Goal: Task Accomplishment & Management: Manage account settings

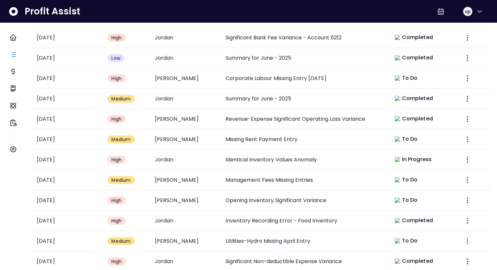
scroll to position [268, 0]
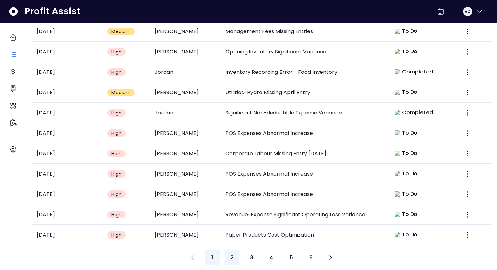
click at [232, 256] on button "2" at bounding box center [232, 258] width 14 height 14
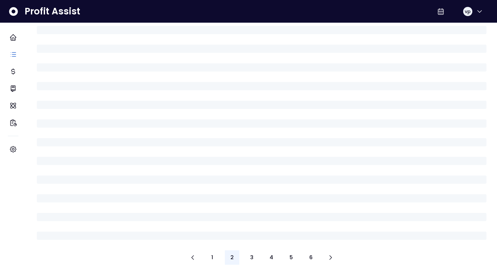
scroll to position [0, 0]
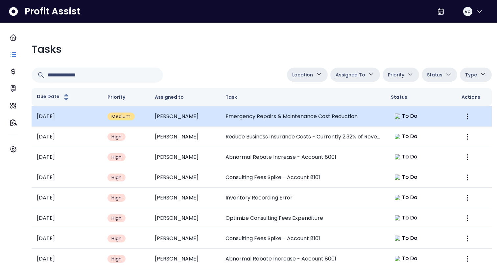
click at [260, 113] on td "Emergency Repairs & Maintenance Cost Reduction" at bounding box center [302, 116] width 165 height 20
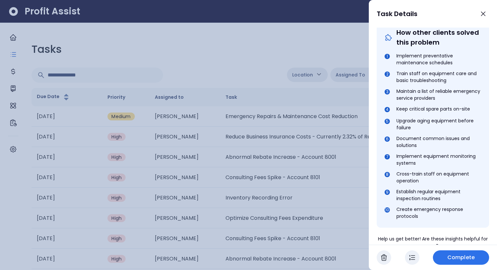
scroll to position [294, 0]
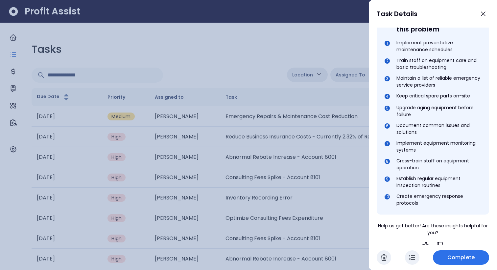
click at [282, 217] on div at bounding box center [248, 135] width 497 height 270
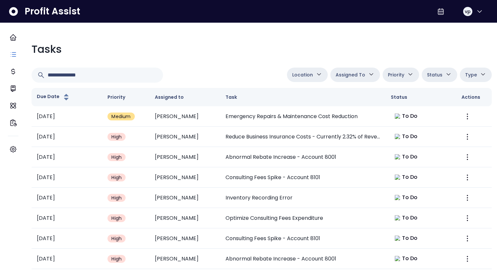
scroll to position [278, 0]
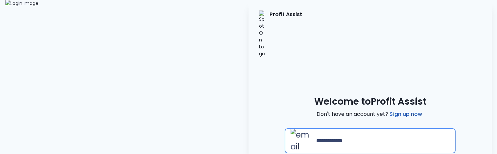
type input "**********"
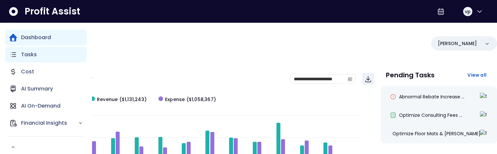
click at [11, 50] on icon "Main navigation" at bounding box center [13, 55] width 8 height 8
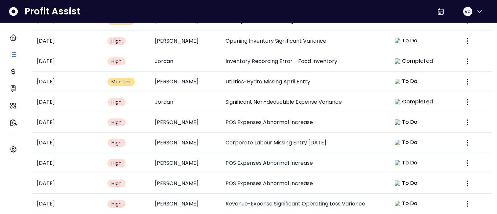
scroll to position [325, 0]
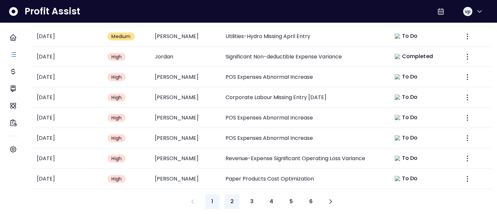
click at [236, 50] on button "2" at bounding box center [232, 201] width 14 height 14
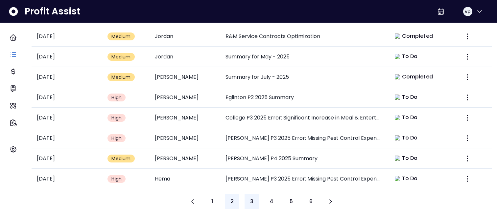
click at [251, 50] on span "3" at bounding box center [251, 202] width 3 height 8
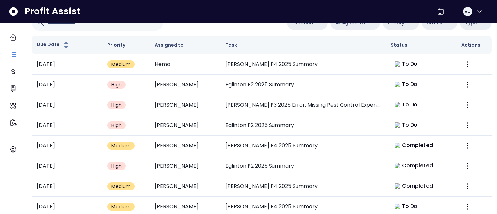
scroll to position [43, 0]
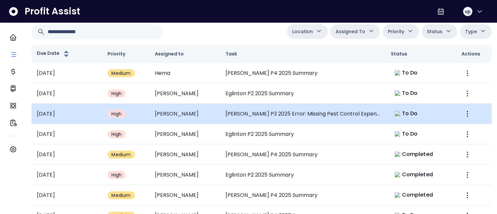
click at [214, 50] on td "[PERSON_NAME]" at bounding box center [184, 114] width 71 height 20
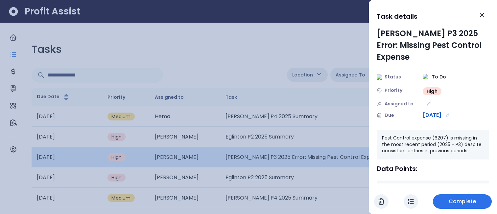
scroll to position [0, 0]
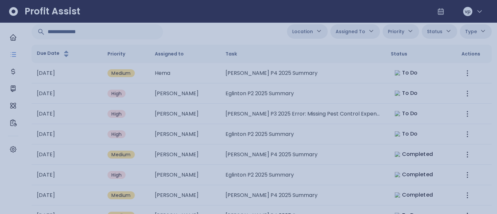
click at [193, 50] on div at bounding box center [248, 107] width 497 height 214
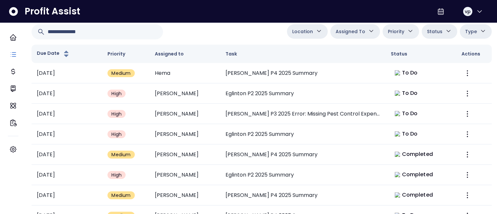
scroll to position [312, 0]
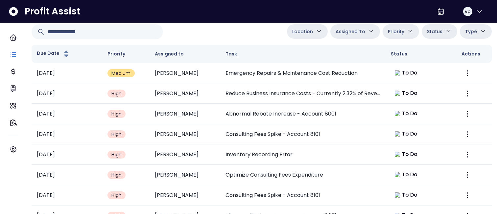
scroll to position [224, 0]
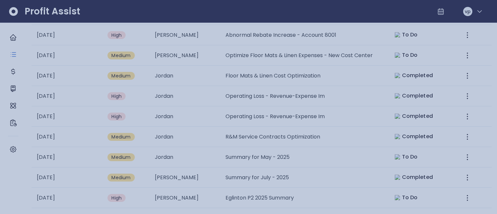
click at [250, 50] on div at bounding box center [248, 107] width 497 height 214
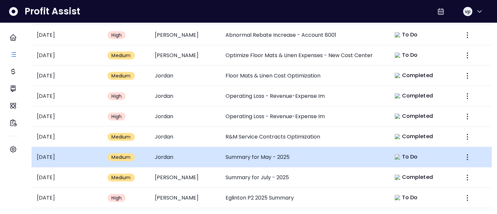
click at [247, 50] on td "Summary for May - 2025" at bounding box center [302, 157] width 165 height 20
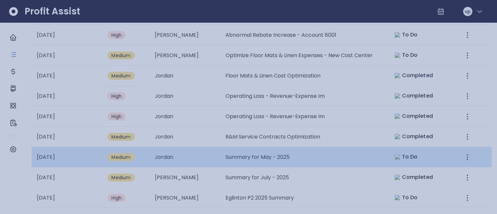
scroll to position [0, 0]
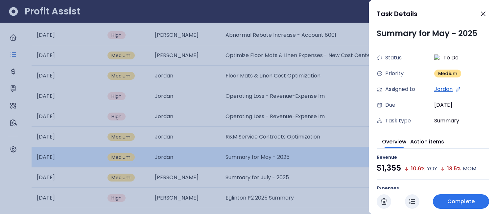
click at [247, 50] on div at bounding box center [248, 107] width 497 height 214
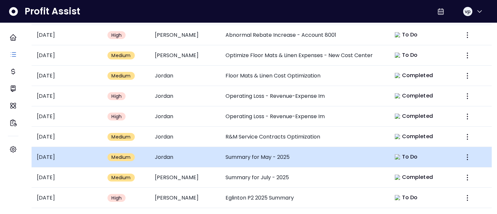
scroll to position [256, 0]
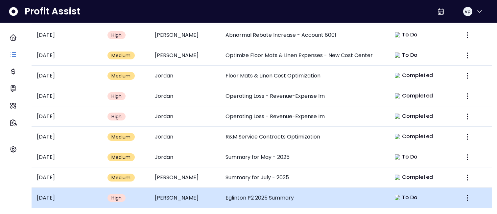
click at [247, 50] on td "Eglinton P2 2025 Summary" at bounding box center [302, 198] width 165 height 20
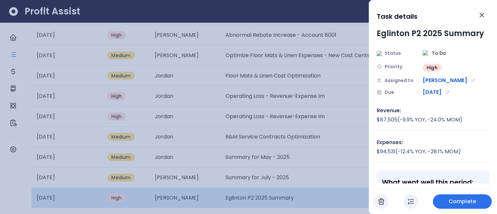
scroll to position [0, 0]
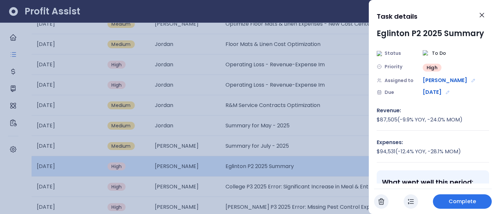
click at [247, 50] on div at bounding box center [248, 107] width 497 height 214
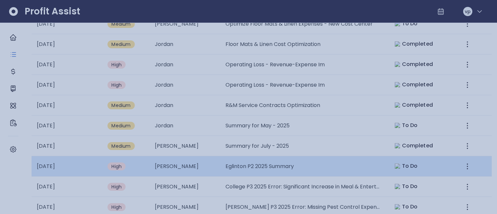
scroll to position [256, 0]
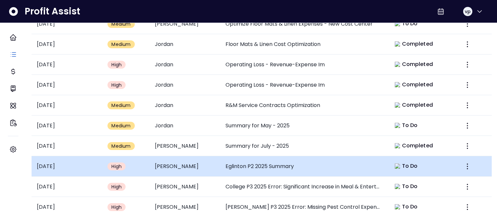
click at [250, 50] on td "Eglinton P2 2025 Summary" at bounding box center [302, 166] width 165 height 20
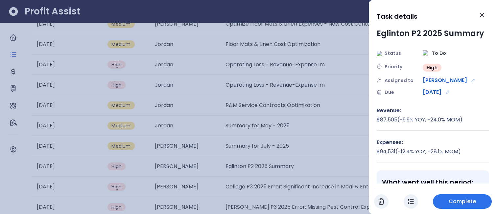
click at [262, 50] on div at bounding box center [248, 107] width 497 height 214
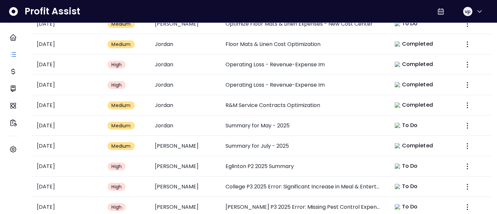
scroll to position [256, 0]
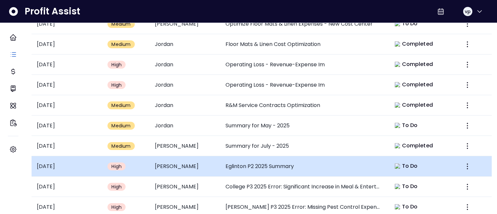
click at [258, 50] on td "Eglinton P2 2025 Summary" at bounding box center [302, 166] width 165 height 20
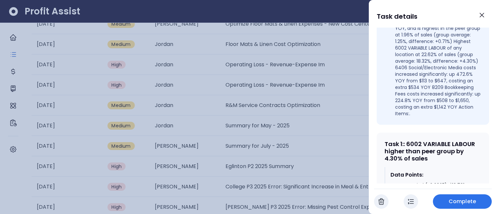
scroll to position [0, 0]
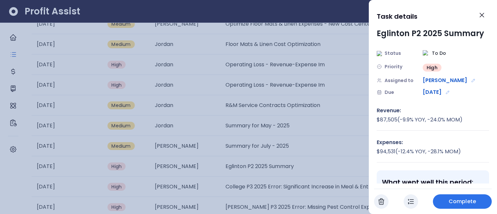
click at [302, 50] on div at bounding box center [248, 107] width 497 height 214
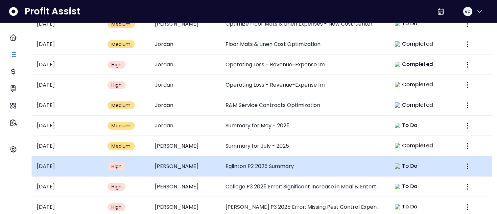
click at [311, 50] on td "Eglinton P2 2025 Summary" at bounding box center [302, 166] width 165 height 20
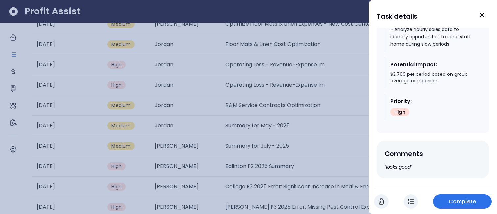
click at [257, 50] on div at bounding box center [248, 107] width 497 height 214
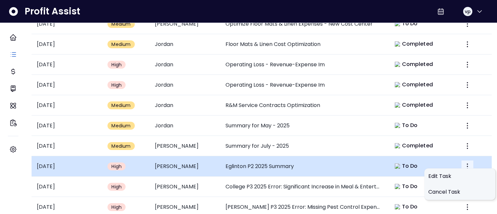
click at [463, 50] on icon "More" at bounding box center [467, 167] width 8 height 8
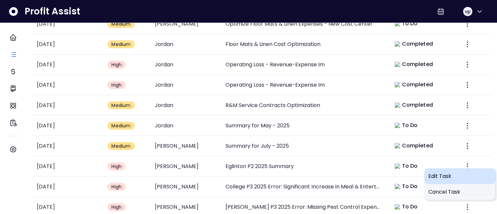
click at [450, 50] on span "Edit Task" at bounding box center [459, 176] width 63 height 8
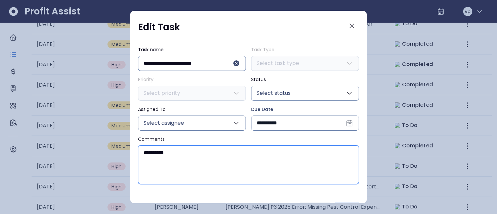
click at [209, 50] on textarea "**********" at bounding box center [248, 165] width 220 height 38
type textarea "**********"
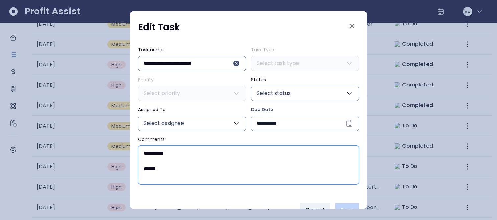
click at [289, 50] on textarea "**********" at bounding box center [248, 165] width 220 height 38
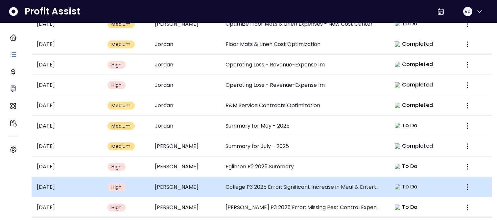
scroll to position [256, 0]
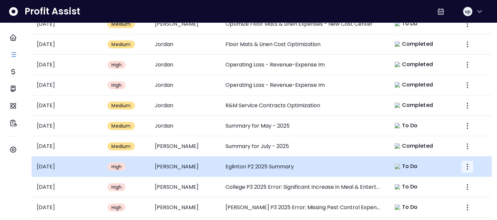
click at [463, 50] on icon "More" at bounding box center [467, 167] width 8 height 8
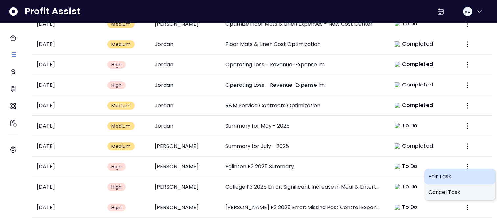
click at [452, 50] on span "Edit Task" at bounding box center [459, 176] width 63 height 8
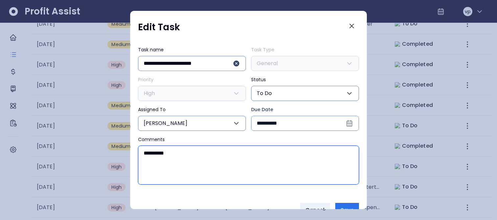
click at [226, 50] on textarea "**********" at bounding box center [248, 165] width 220 height 38
type textarea "**********"
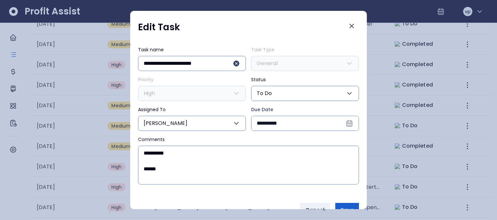
click at [345, 50] on span "Save" at bounding box center [346, 210] width 13 height 8
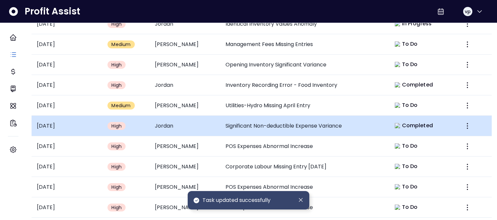
scroll to position [319, 0]
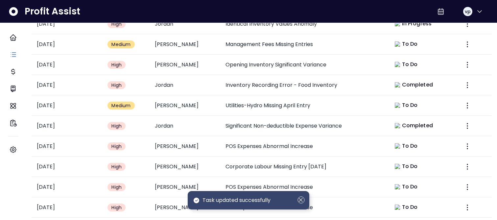
click at [297, 50] on icon "Dismiss" at bounding box center [300, 199] width 7 height 7
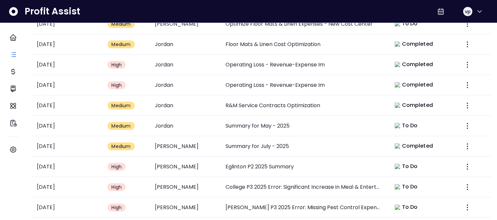
scroll to position [236, 0]
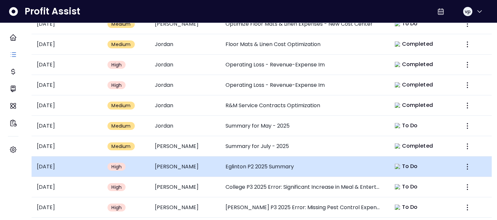
click at [278, 50] on td "Eglinton P2 2025 Summary" at bounding box center [302, 166] width 165 height 20
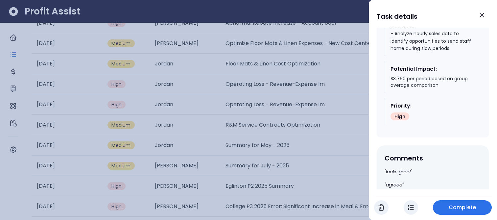
scroll to position [654, 0]
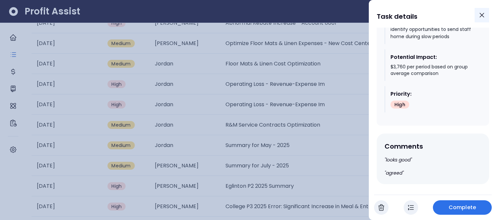
click at [486, 14] on button "Close" at bounding box center [481, 15] width 14 height 14
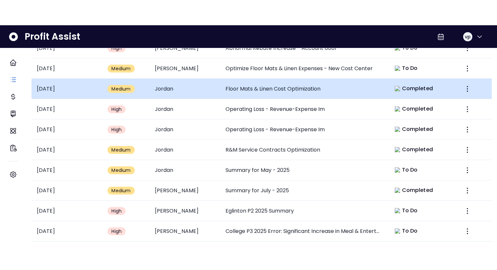
scroll to position [0, 0]
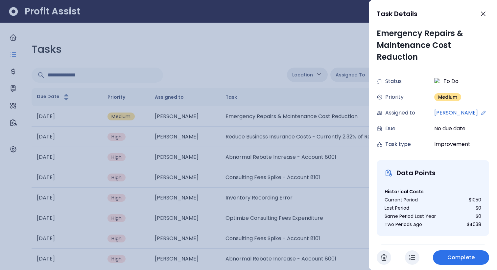
click at [319, 50] on div at bounding box center [248, 135] width 497 height 270
